Goal: Transaction & Acquisition: Purchase product/service

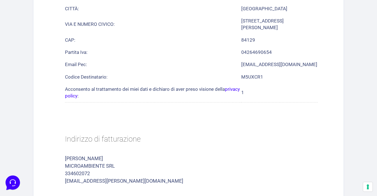
scroll to position [195, 0]
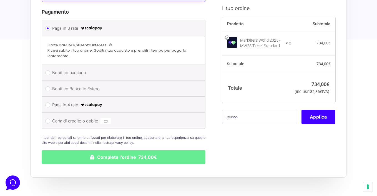
scroll to position [629, 0]
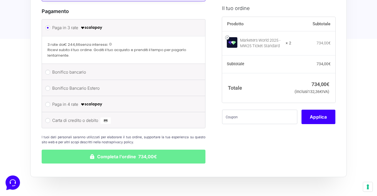
click at [47, 86] on input "Bonifico Bancario Estero" at bounding box center [47, 88] width 5 height 5
radio input "true"
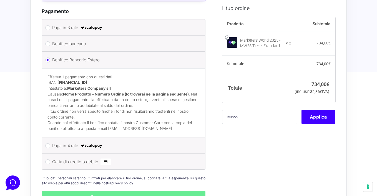
click at [93, 85] on p "Effettua il pagamento con questi dati. IBAN: LT613250024953192420 Intestato a: …" at bounding box center [123, 91] width 152 height 34
click at [74, 80] on strong "LT613250024953192420" at bounding box center [72, 82] width 30 height 4
copy strong "LT613250024953192420"
drag, startPoint x: 69, startPoint y: 72, endPoint x: 114, endPoint y: 70, distance: 45.0
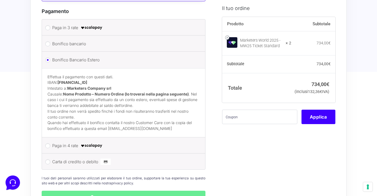
click at [114, 74] on p "Effettua il pagamento con questi dati. IBAN: LT613250024953192420 Intestato a: …" at bounding box center [123, 91] width 152 height 34
copy p "Marketers Company srl"
click at [82, 80] on strong "LT613250024953192420" at bounding box center [72, 82] width 30 height 4
copy strong "LT613250024953192420"
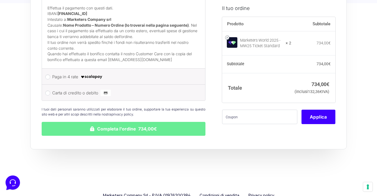
scroll to position [698, 0]
